Goal: Communication & Community: Ask a question

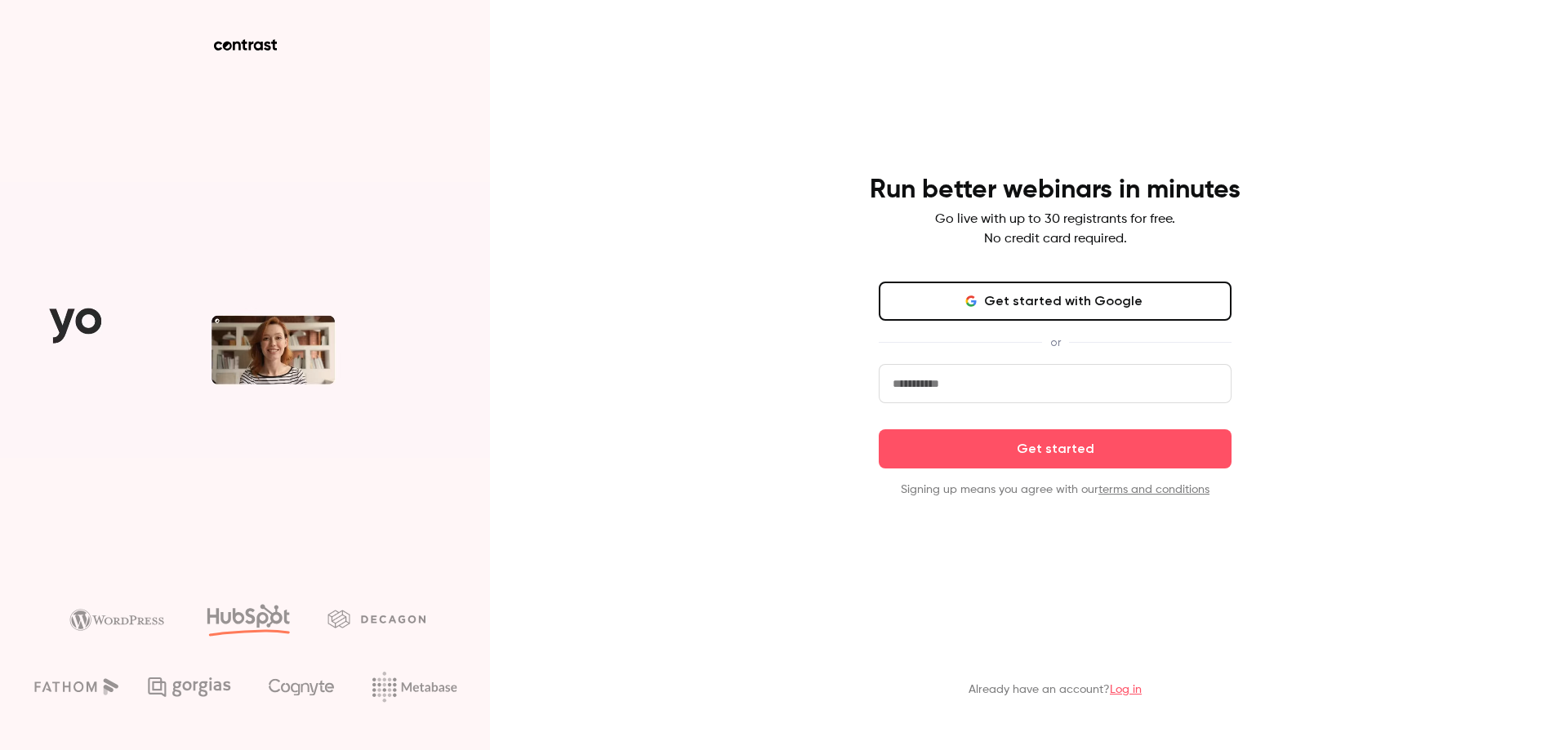
click at [1112, 298] on button "Get started with Google" at bounding box center [1055, 301] width 352 height 39
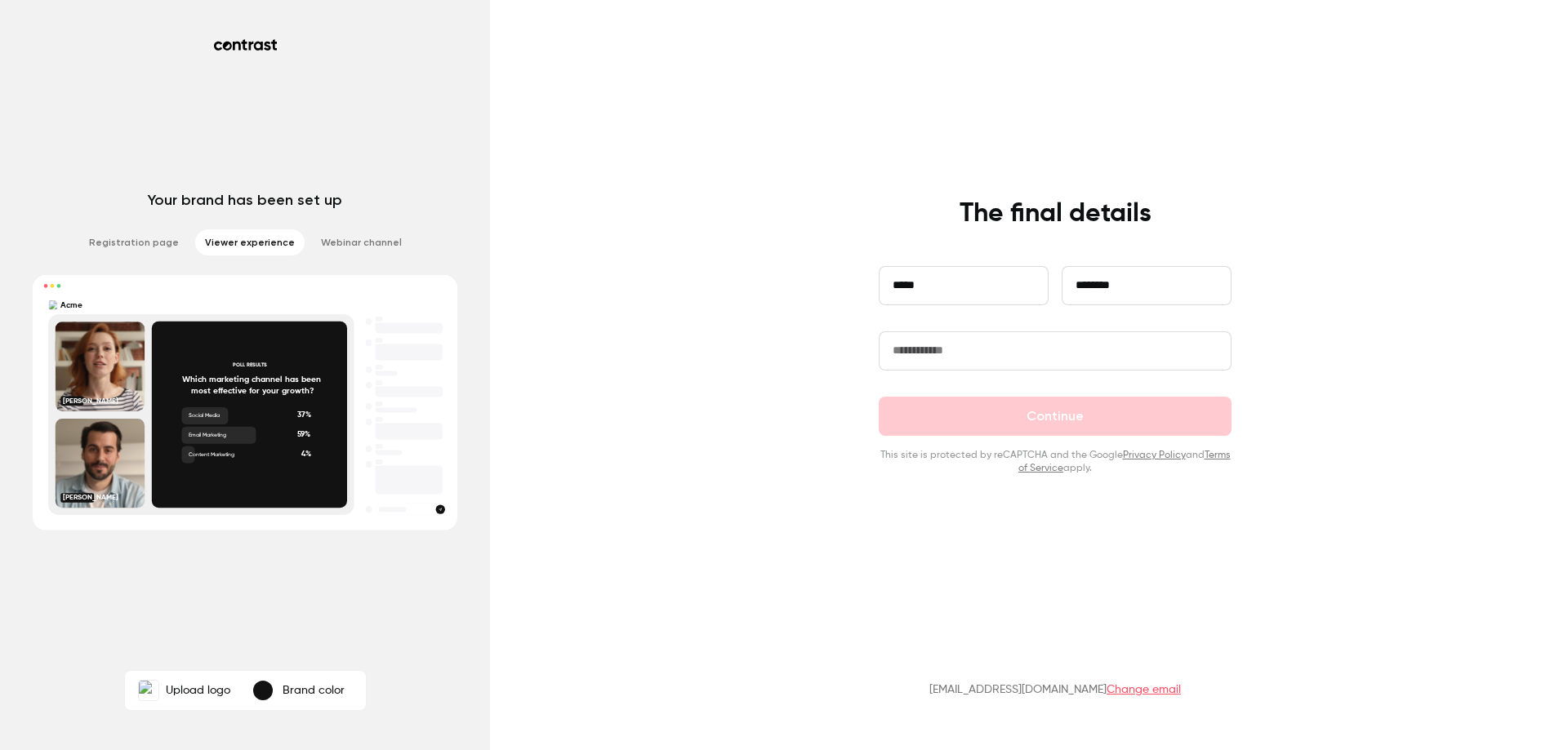
click at [1000, 351] on input "text" at bounding box center [1055, 351] width 352 height 39
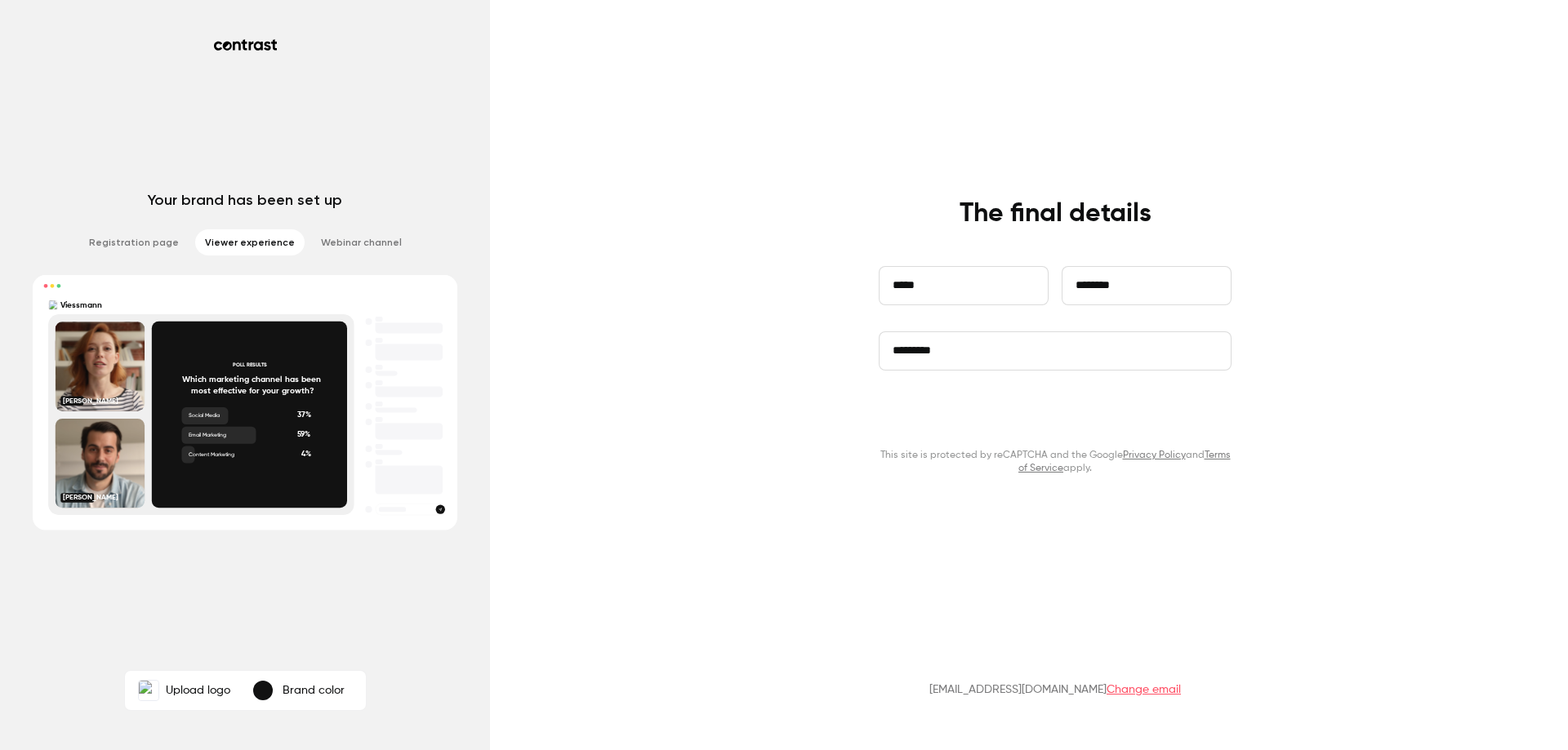
type input "*********"
click at [1040, 418] on button "Continue" at bounding box center [1055, 416] width 352 height 39
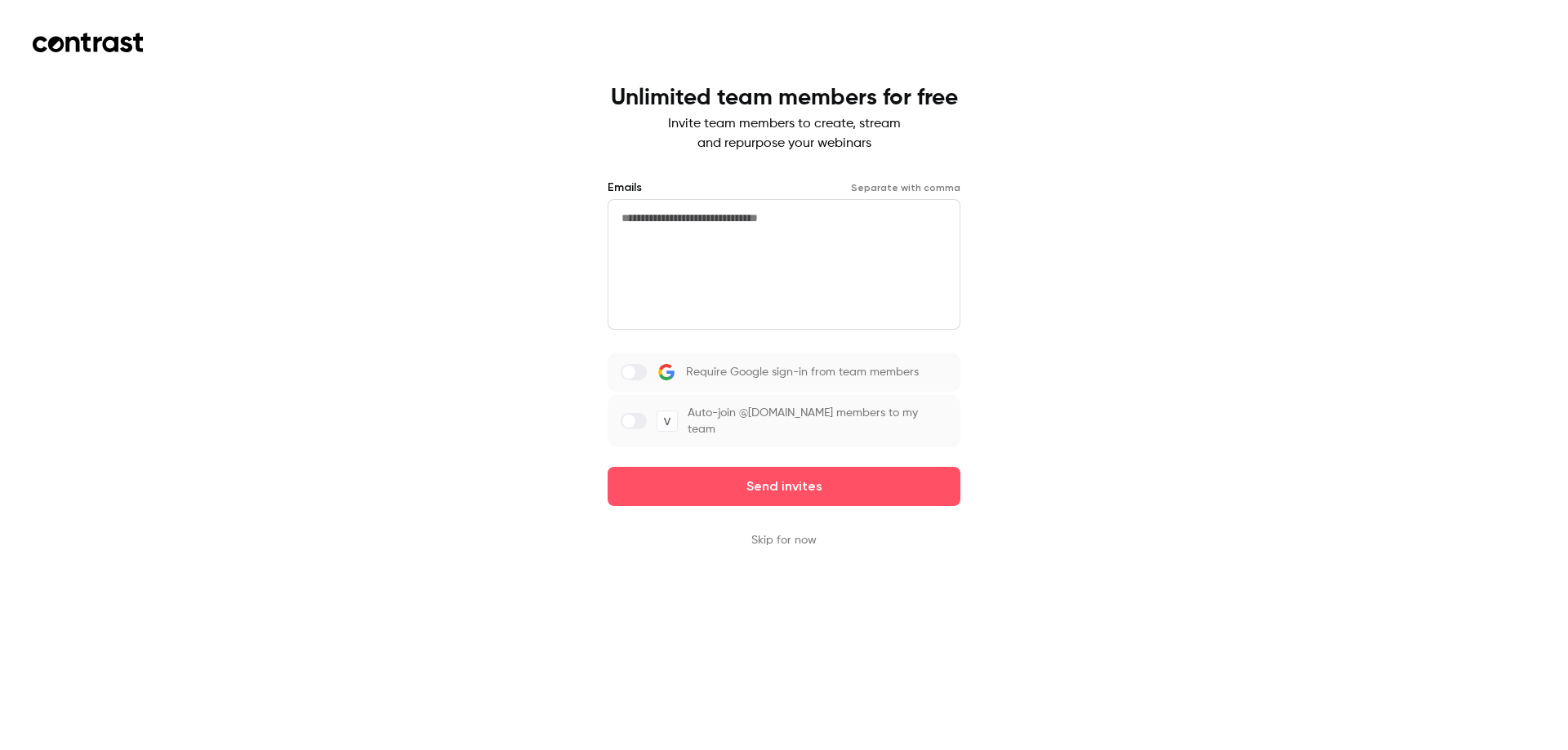
click at [793, 532] on button "Skip for now" at bounding box center [783, 540] width 65 height 17
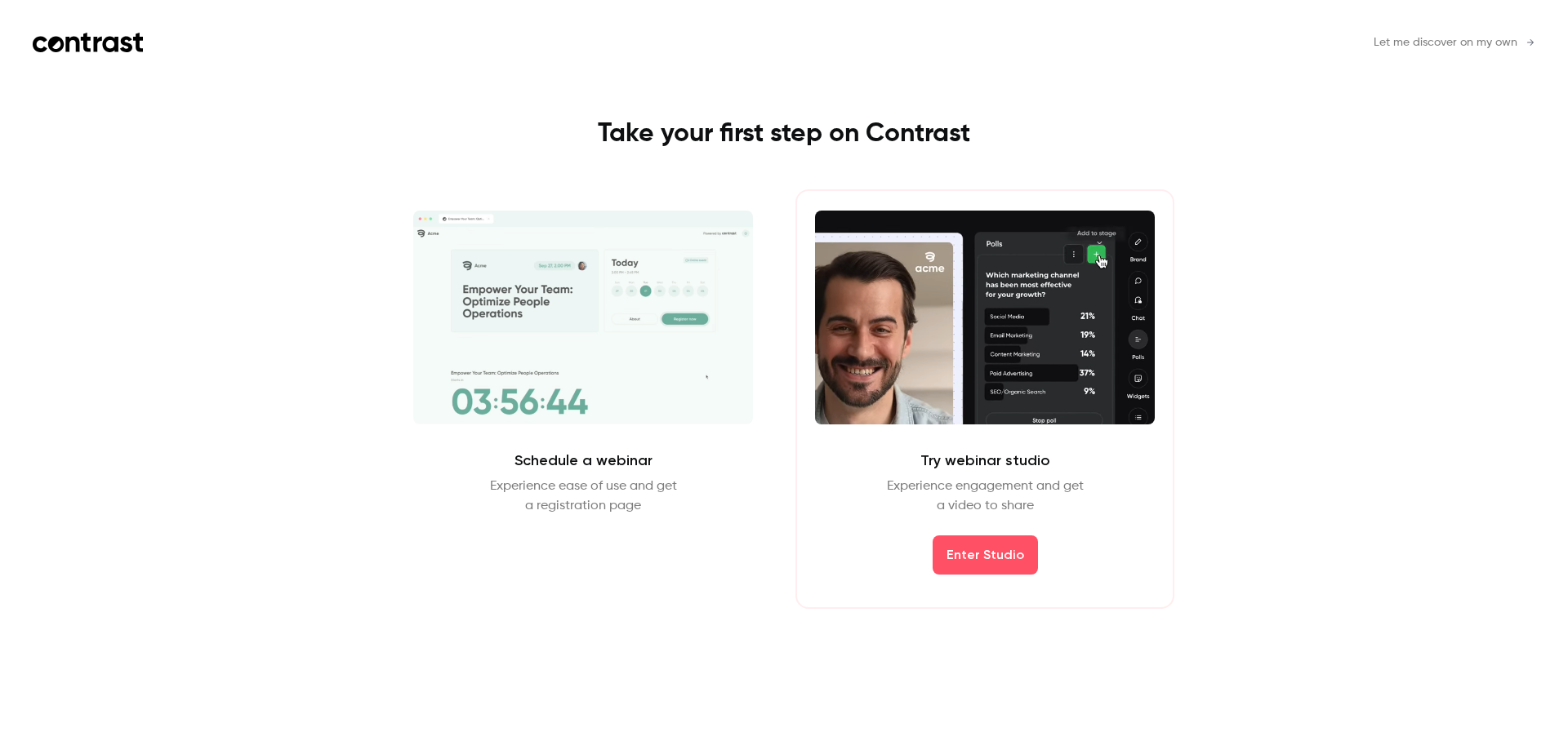
click at [1505, 40] on span "Let me discover on my own" at bounding box center [1444, 43] width 144 height 17
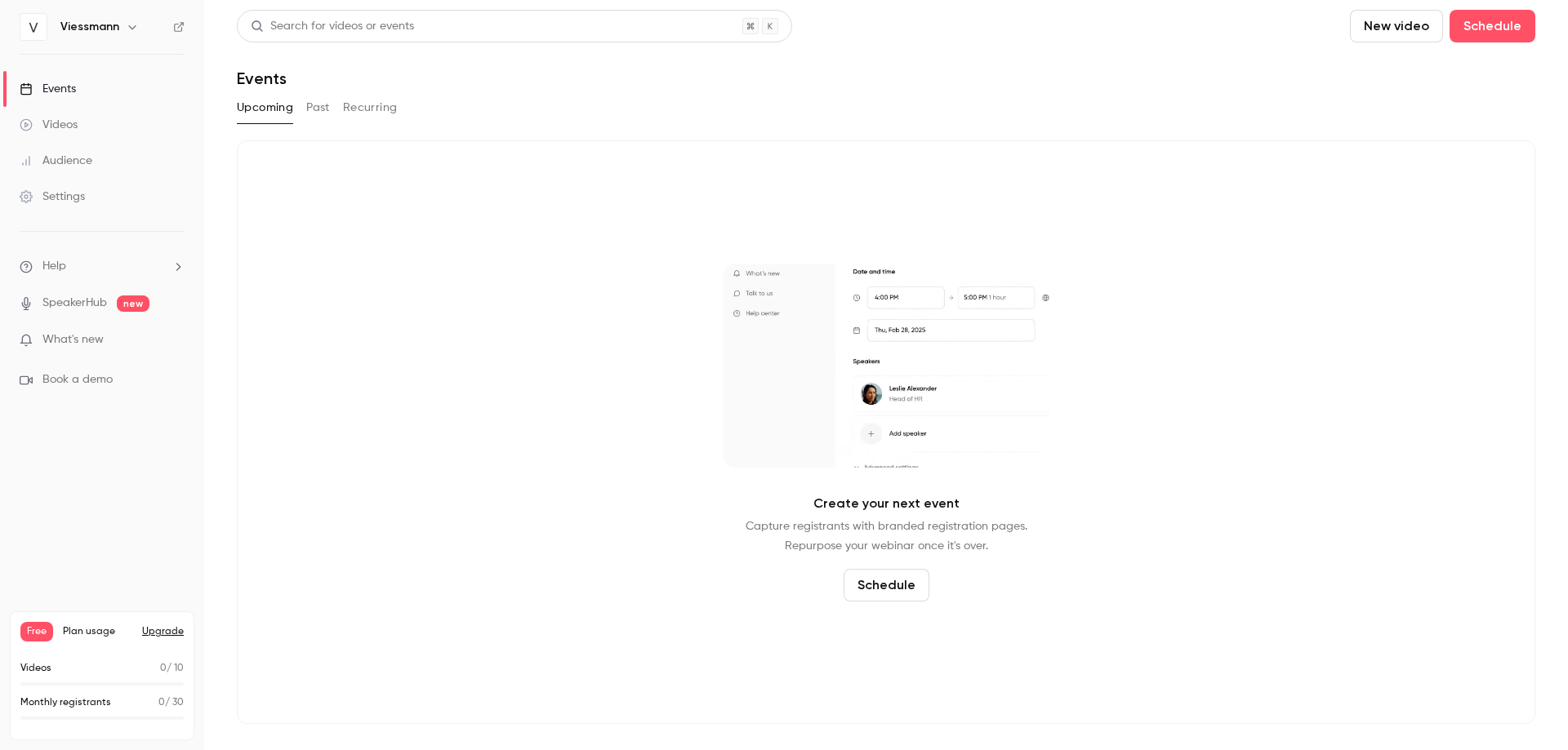
click at [50, 87] on div "Events" at bounding box center [48, 89] width 57 height 17
click at [131, 24] on icon "button" at bounding box center [131, 26] width 13 height 13
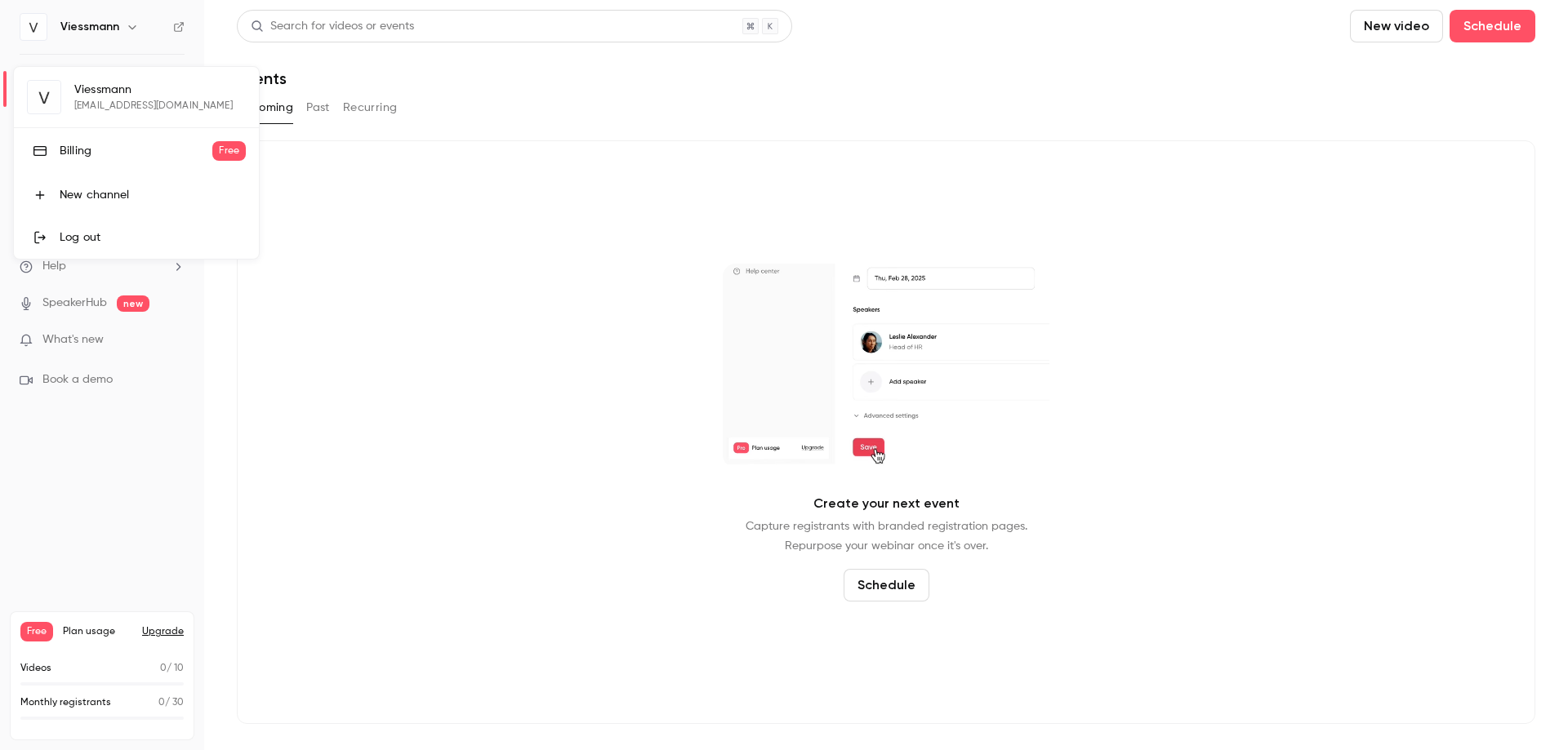
click at [98, 95] on div "Viessmann geeb@vi-ccs.com Billing Free New channel Log out" at bounding box center [136, 163] width 245 height 192
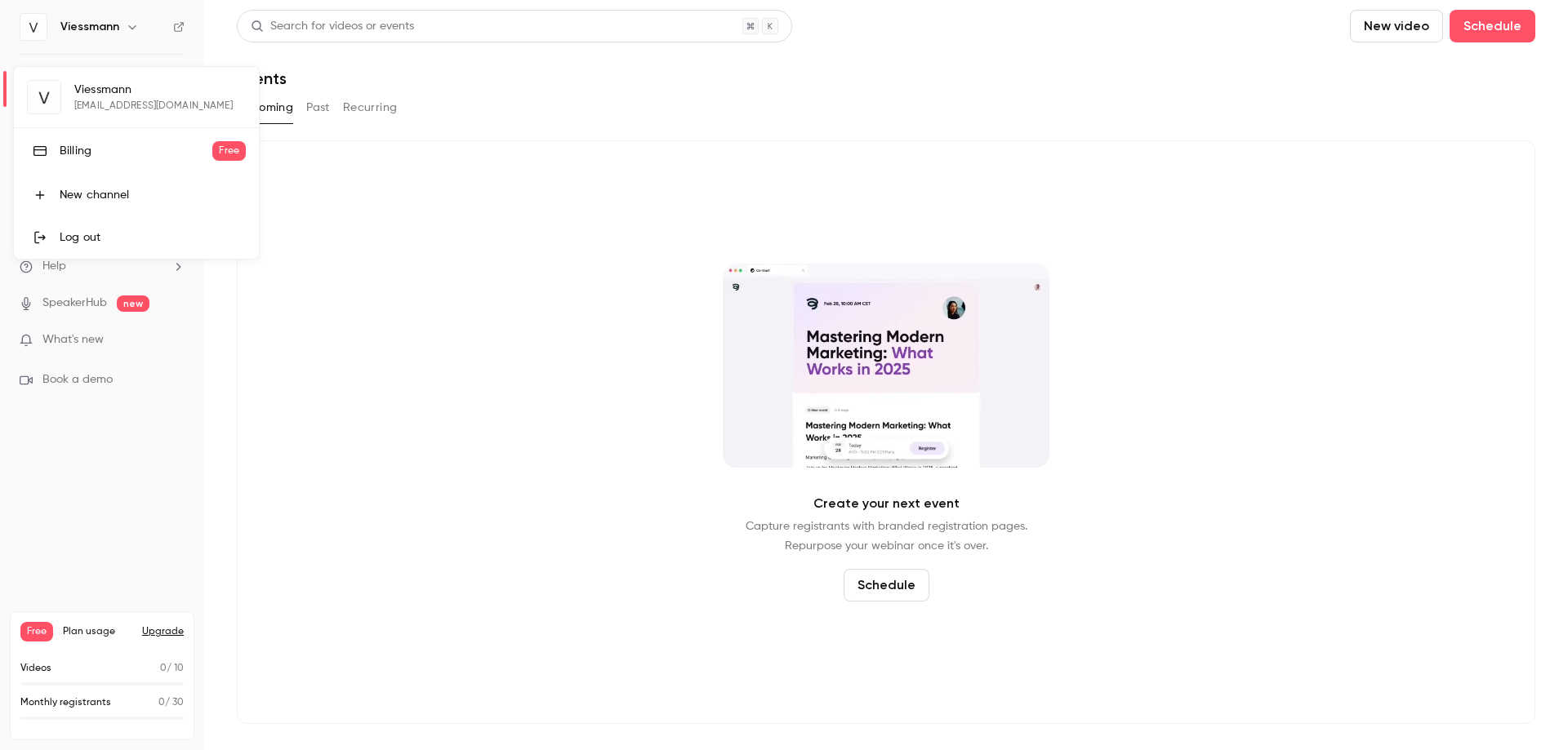
click at [96, 112] on div "Viessmann geeb@vi-ccs.com Billing Free New channel Log out" at bounding box center [136, 163] width 245 height 192
click at [96, 111] on div "Viessmann geeb@vi-ccs.com Billing Free New channel Log out" at bounding box center [136, 163] width 245 height 192
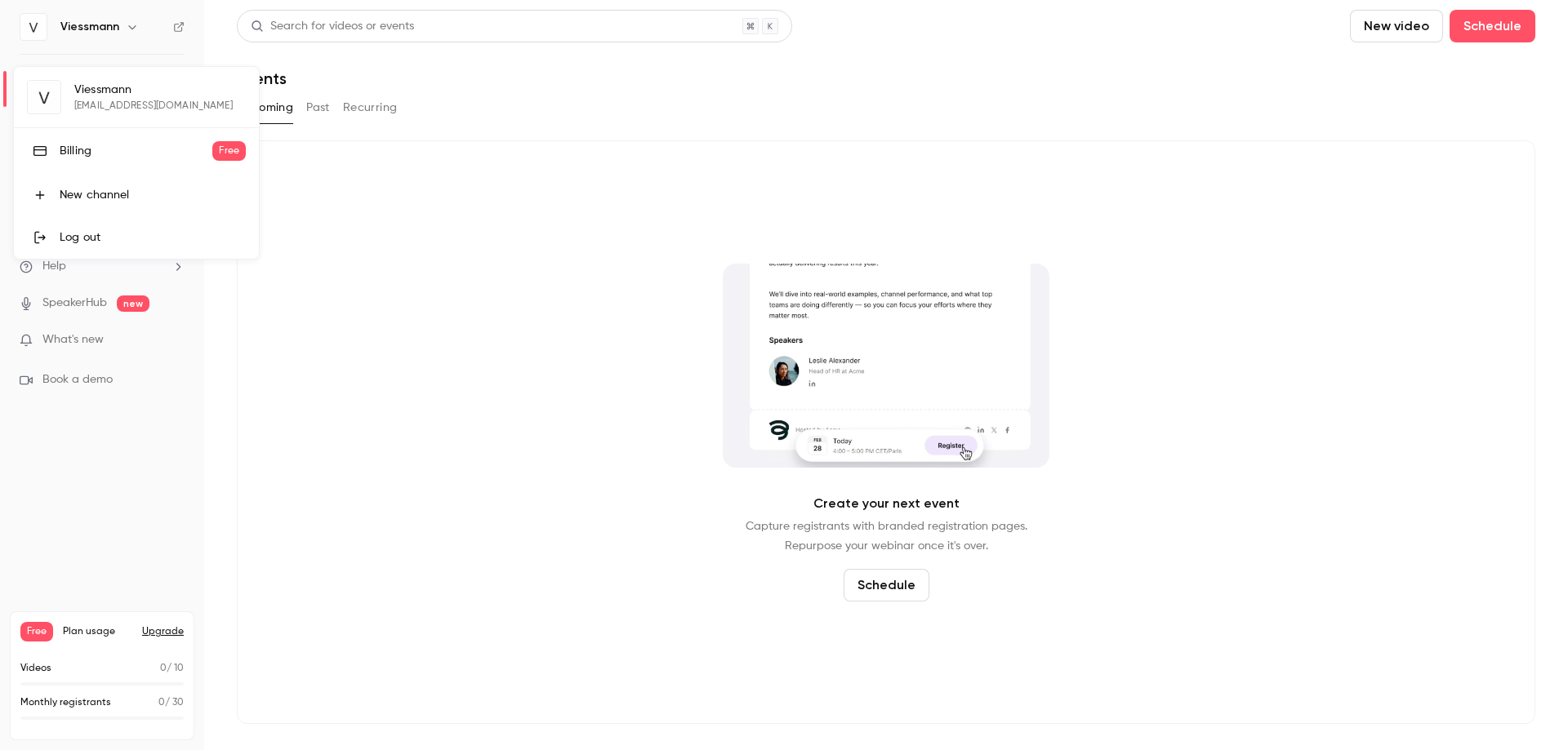
click at [37, 31] on div at bounding box center [784, 375] width 1568 height 750
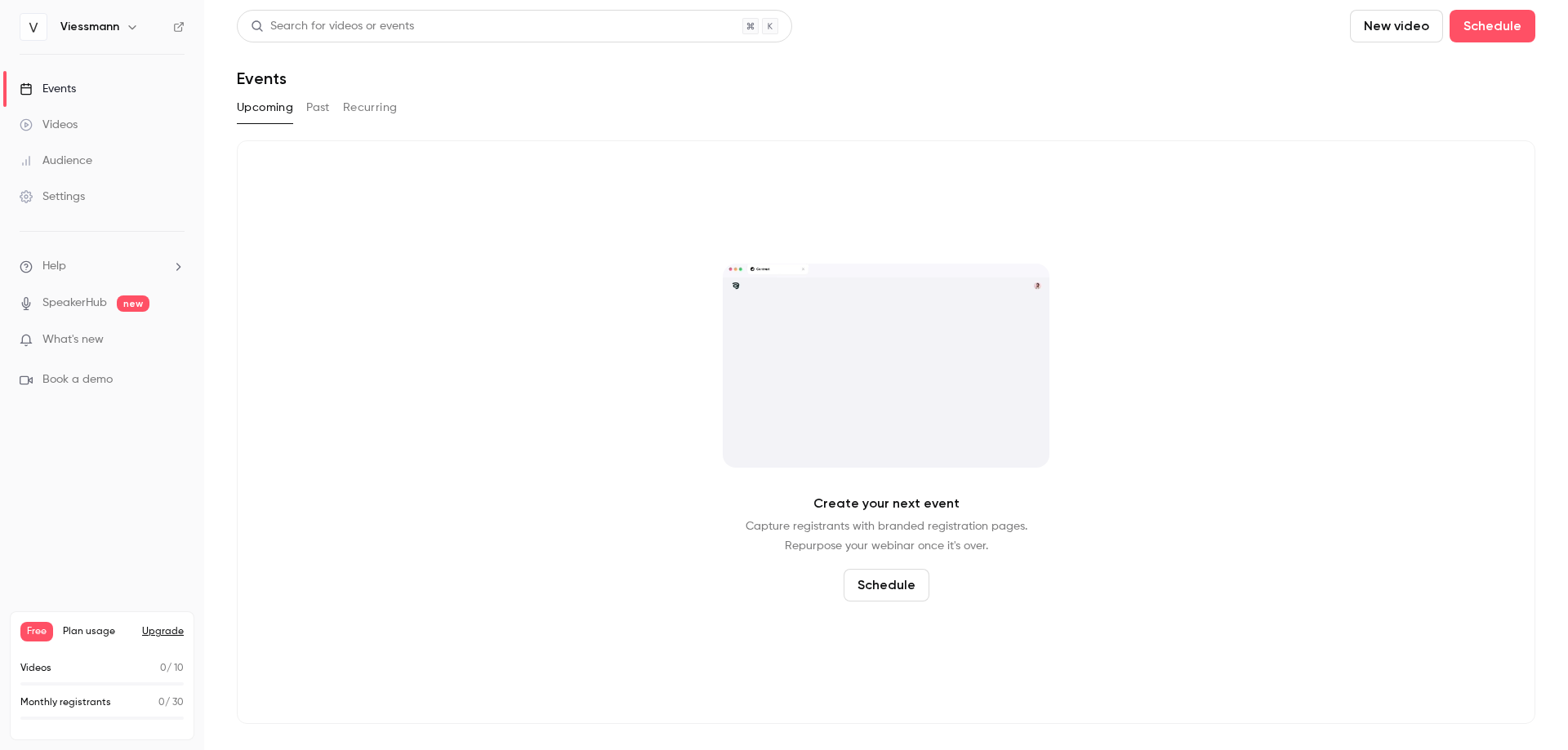
click at [36, 33] on img at bounding box center [33, 27] width 26 height 26
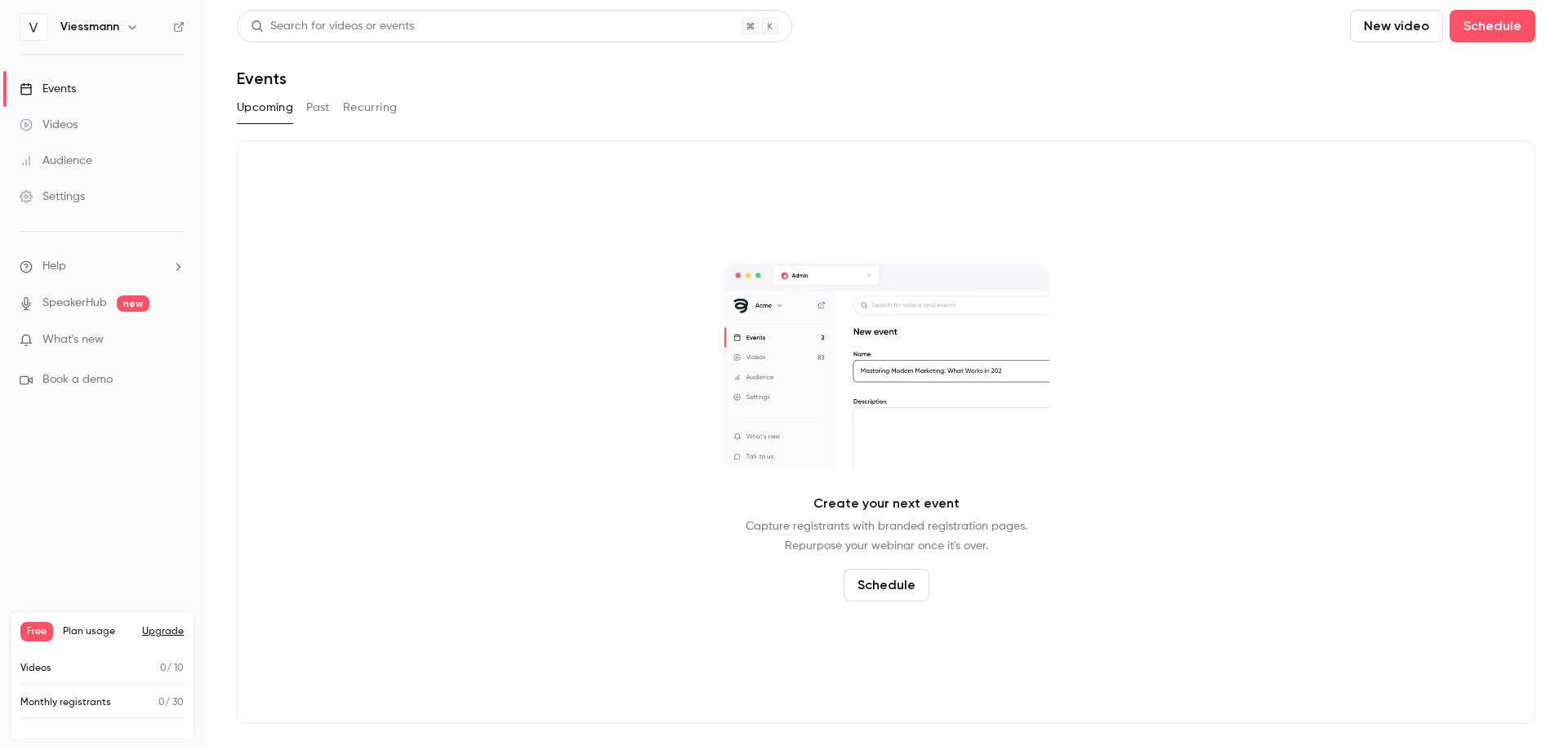
click at [71, 199] on div "Settings" at bounding box center [52, 197] width 65 height 17
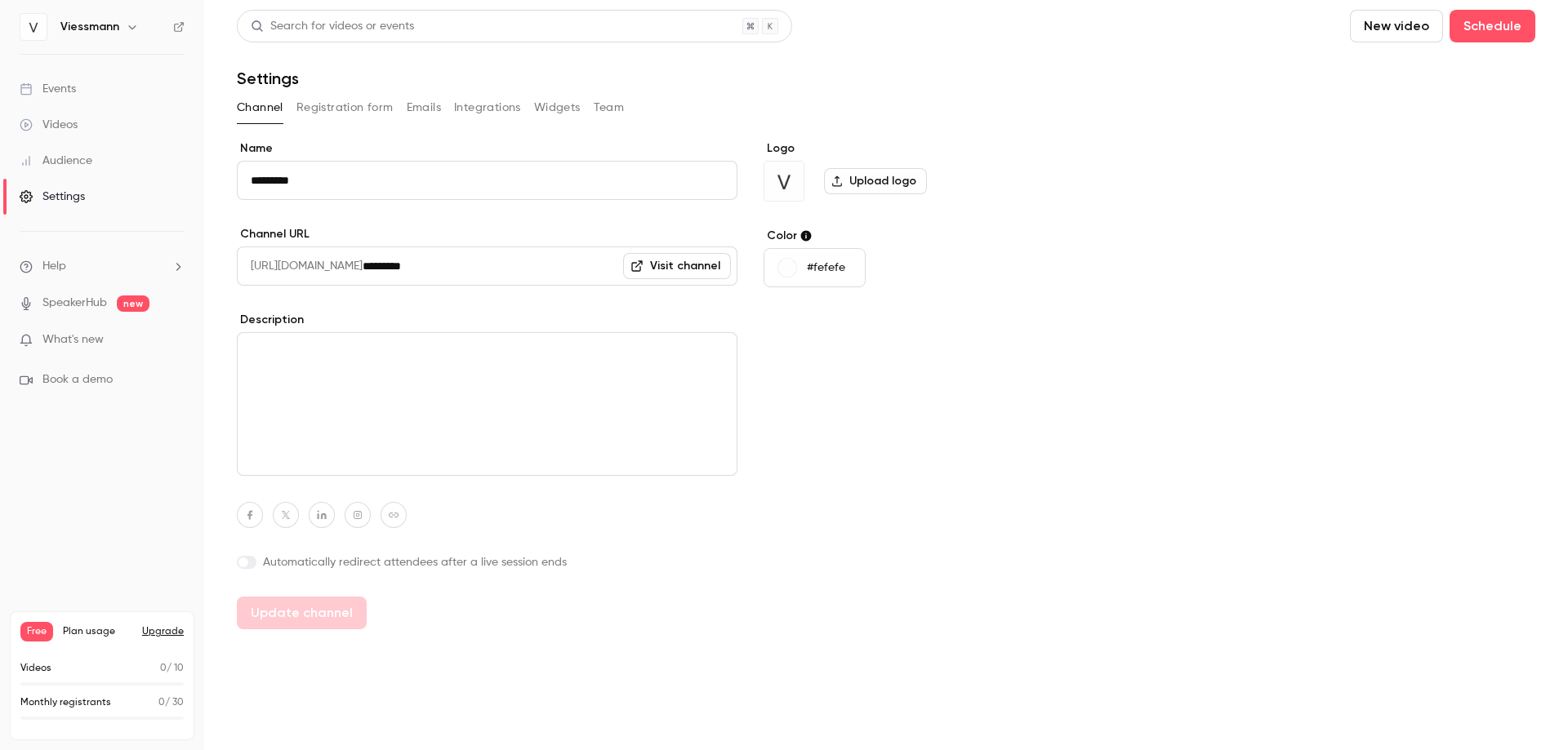
click at [176, 262] on icon "help-dropdown-opener" at bounding box center [178, 266] width 13 height 13
click at [266, 294] on span "Help center" at bounding box center [255, 298] width 62 height 17
click at [62, 273] on span "Help" at bounding box center [54, 267] width 23 height 17
click at [265, 258] on link "Talk to us" at bounding box center [300, 249] width 178 height 44
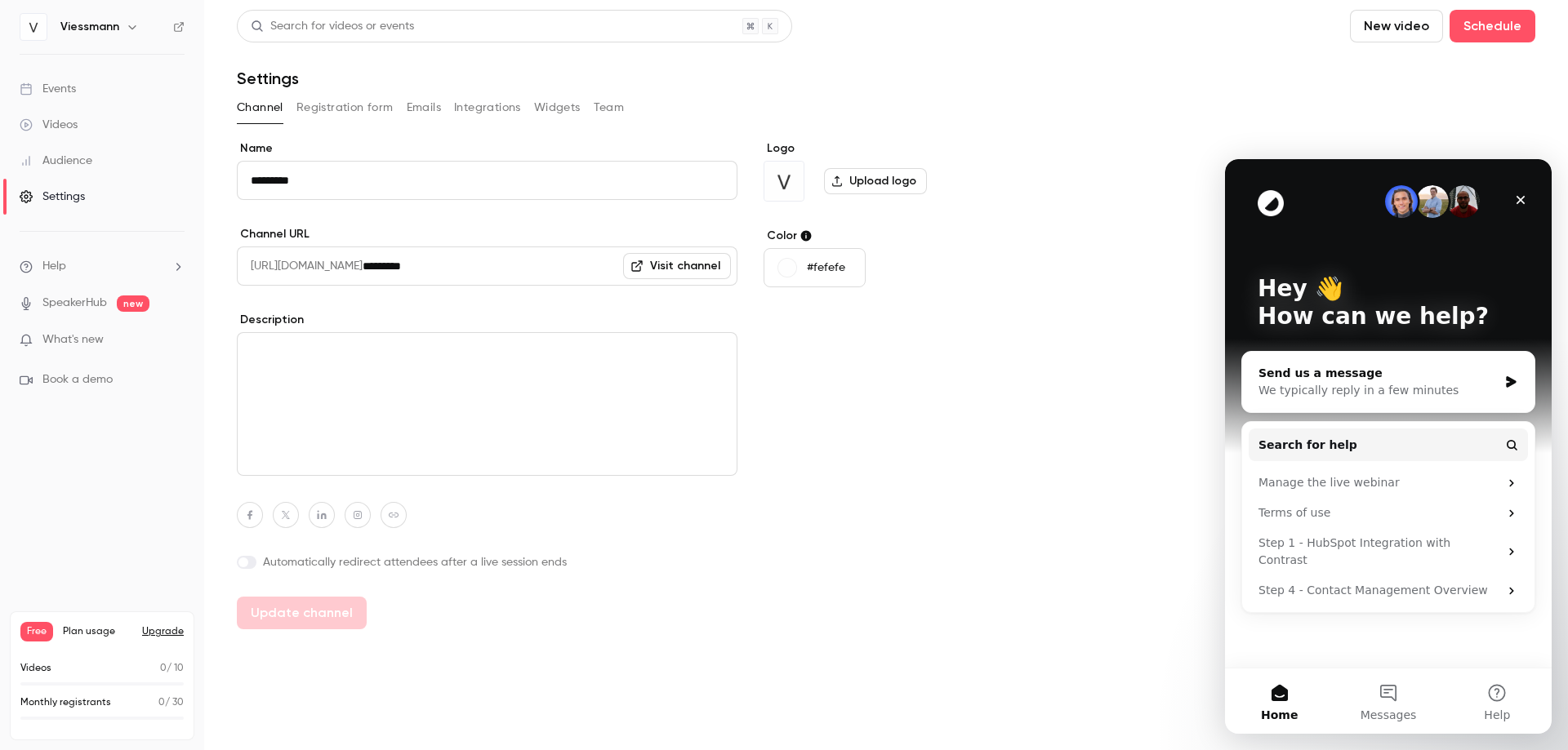
click at [1511, 378] on icon "Intercom messenger" at bounding box center [1510, 382] width 10 height 11
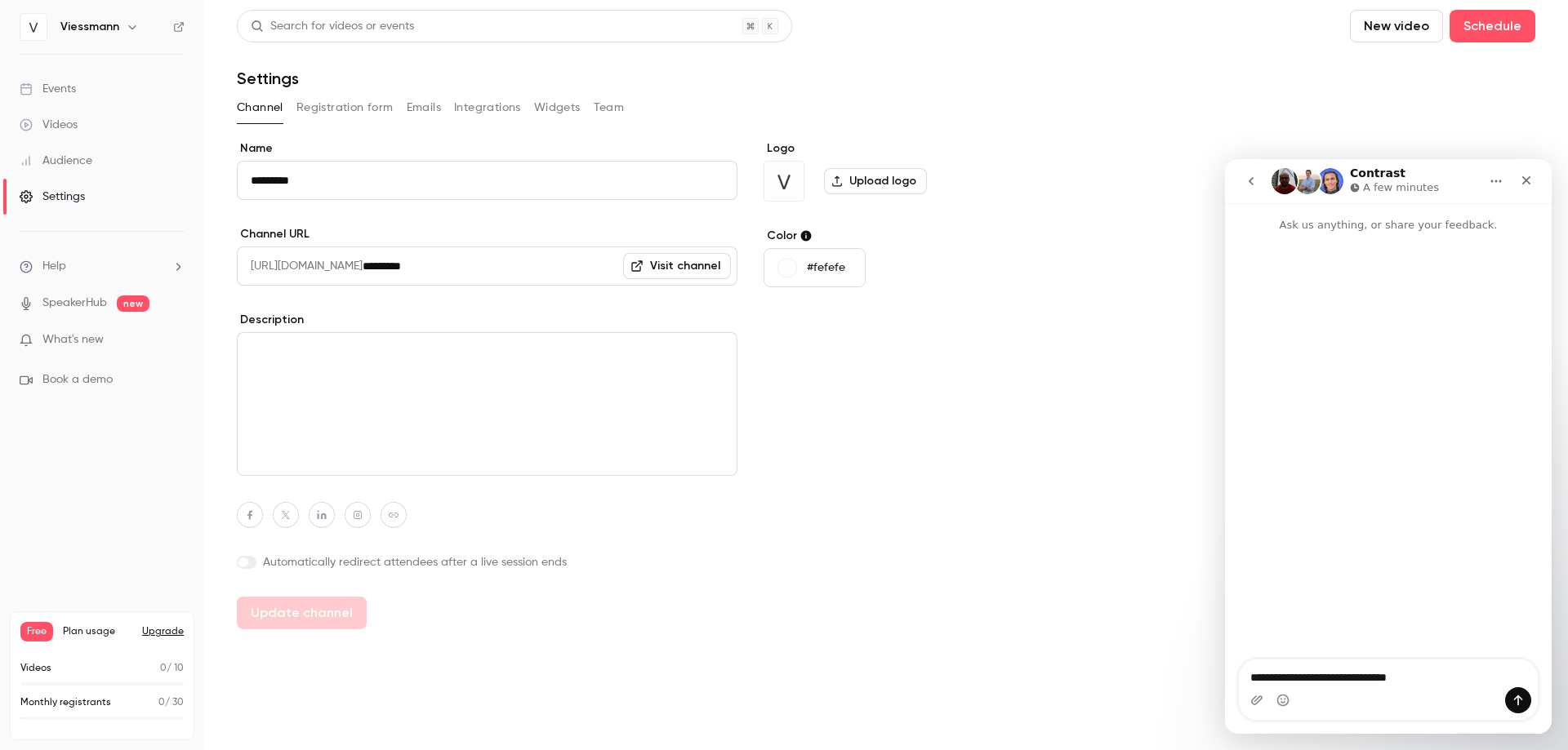
type textarea "**********"
click at [1518, 702] on icon "Send a message…" at bounding box center [1518, 700] width 9 height 10
